Goal: Transaction & Acquisition: Download file/media

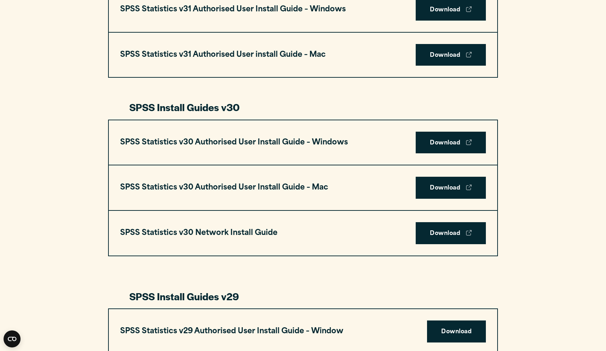
scroll to position [441, 0]
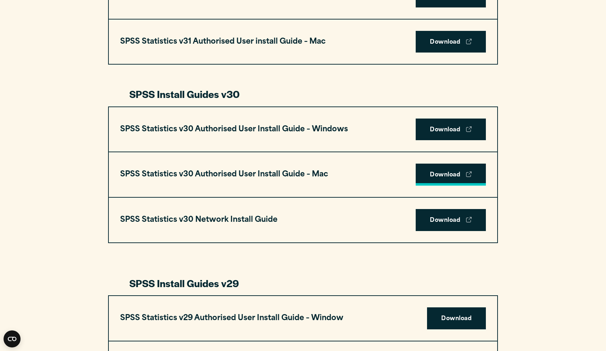
click at [439, 166] on link "Download" at bounding box center [451, 174] width 70 height 22
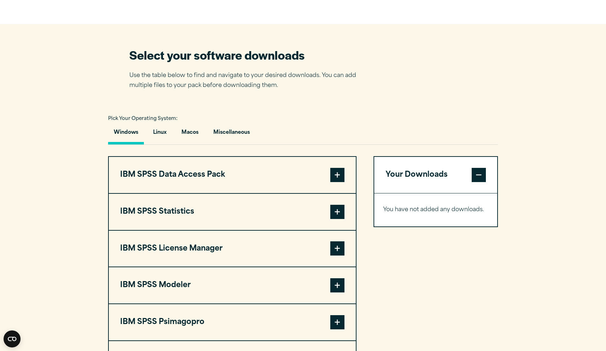
scroll to position [440, 0]
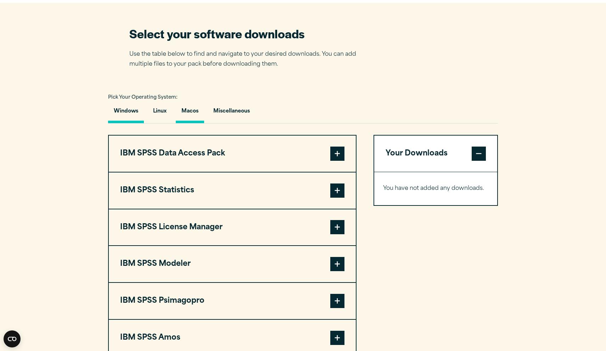
click at [196, 109] on button "Macos" at bounding box center [190, 113] width 28 height 20
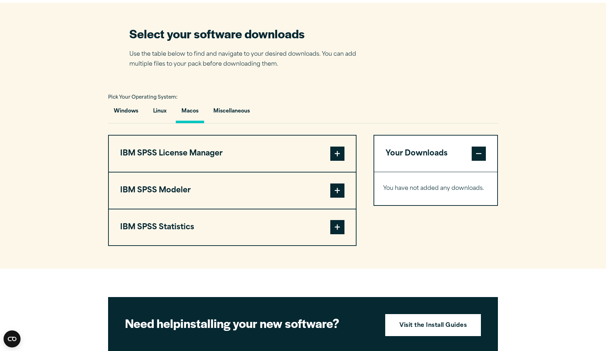
click at [257, 220] on button "IBM SPSS Statistics" at bounding box center [232, 227] width 247 height 36
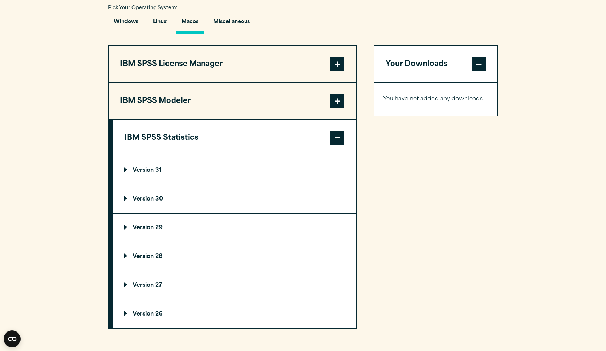
scroll to position [535, 0]
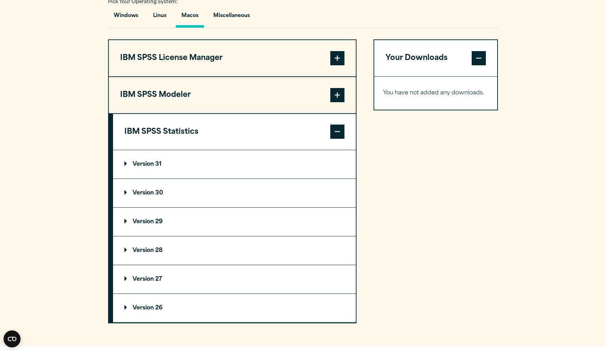
click at [266, 170] on summary "Version 31" at bounding box center [234, 164] width 243 height 28
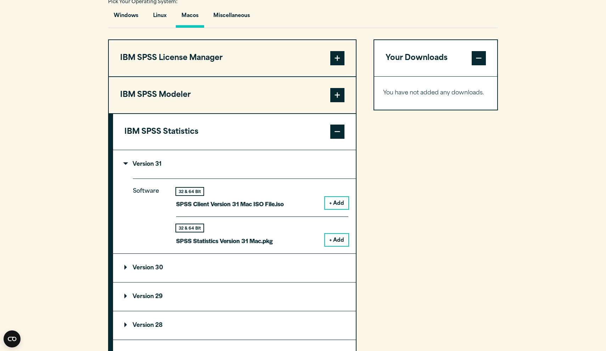
click at [267, 171] on summary "Version 31" at bounding box center [234, 164] width 243 height 28
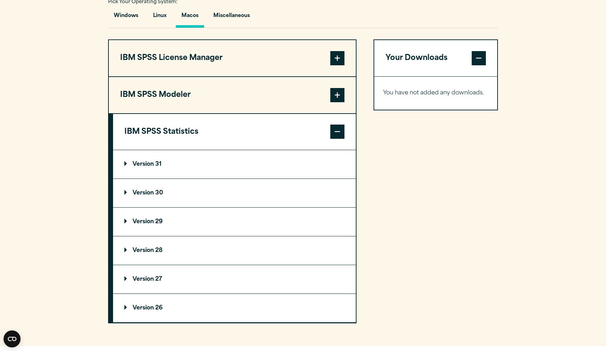
click at [266, 191] on summary "Version 30" at bounding box center [234, 193] width 243 height 28
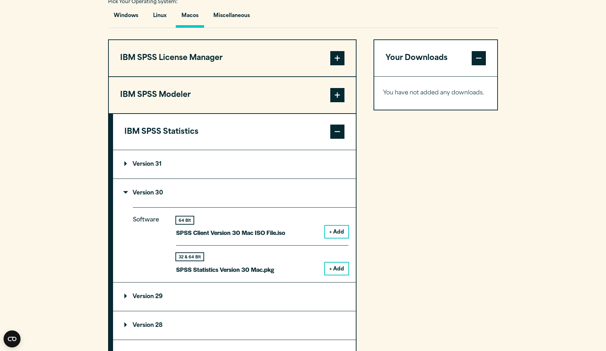
click at [266, 191] on summary "Version 30" at bounding box center [234, 193] width 243 height 28
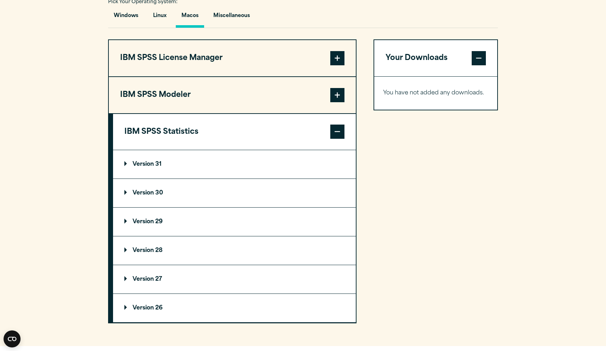
click at [196, 199] on summary "Version 30" at bounding box center [234, 193] width 243 height 28
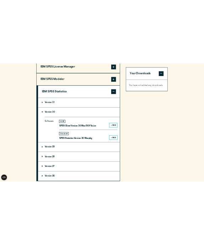
scroll to position [587, 0]
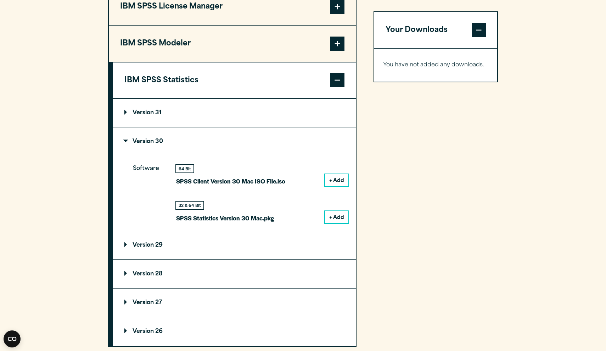
click at [335, 212] on button "+ Add" at bounding box center [336, 217] width 23 height 12
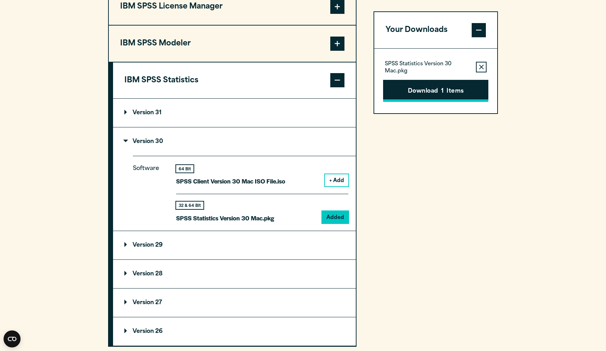
click at [431, 90] on button "Download 1 Items" at bounding box center [435, 91] width 105 height 22
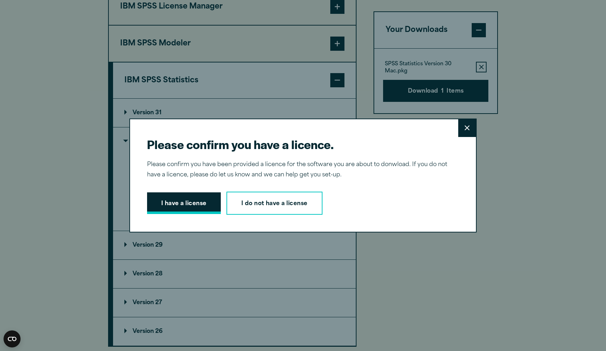
click at [164, 201] on button "I have a license" at bounding box center [184, 203] width 74 height 22
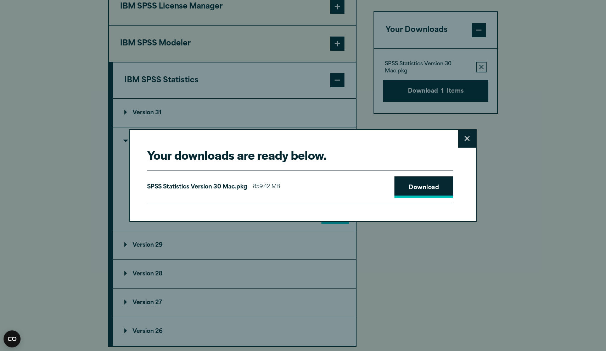
click at [410, 182] on link "Download" at bounding box center [424, 187] width 59 height 22
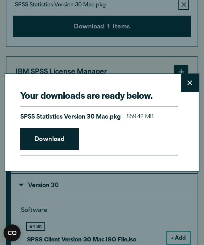
click at [184, 87] on button "Close" at bounding box center [189, 83] width 18 height 18
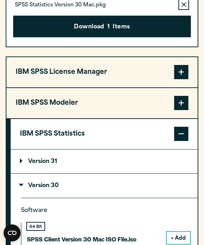
click at [56, 0] on div "SPSS Statistics Version 30 Mac.pkg Remove this item from your software download…" at bounding box center [102, 4] width 178 height 11
